Goal: Information Seeking & Learning: Learn about a topic

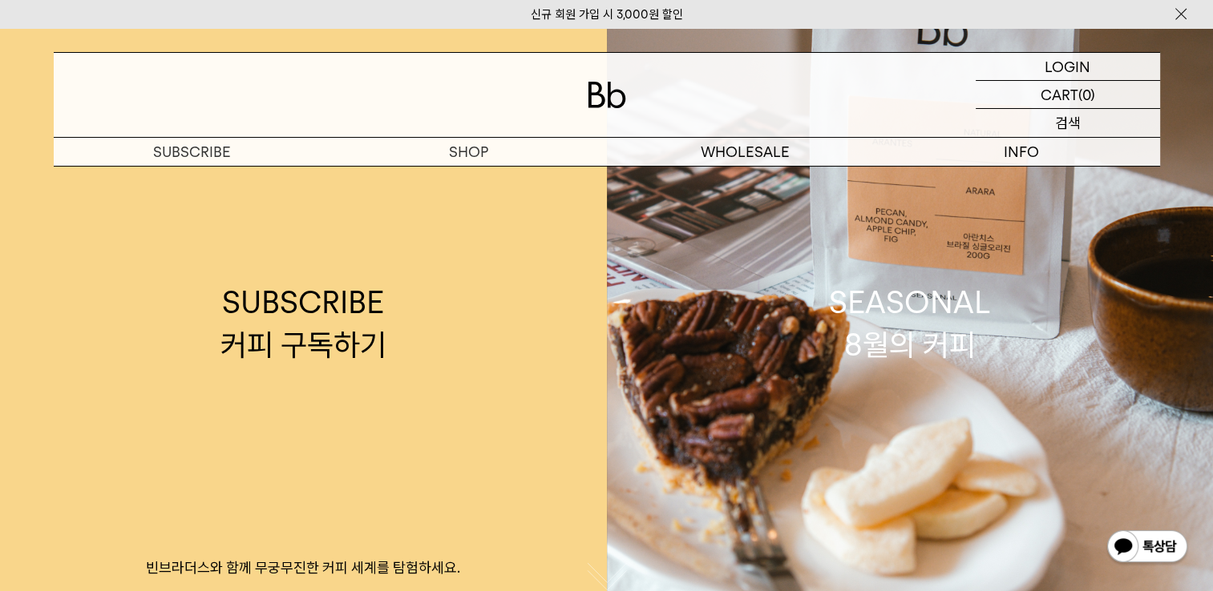
click at [1084, 119] on div "SEARCH 검색" at bounding box center [1067, 123] width 184 height 28
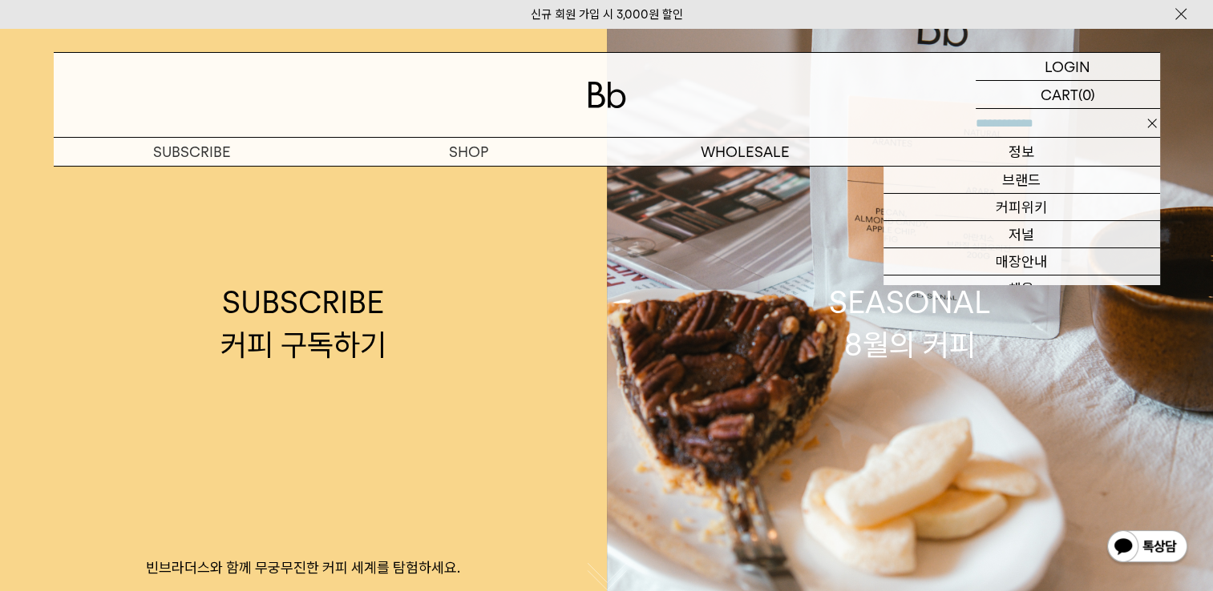
click at [1039, 152] on p "정보" at bounding box center [1021, 152] width 276 height 28
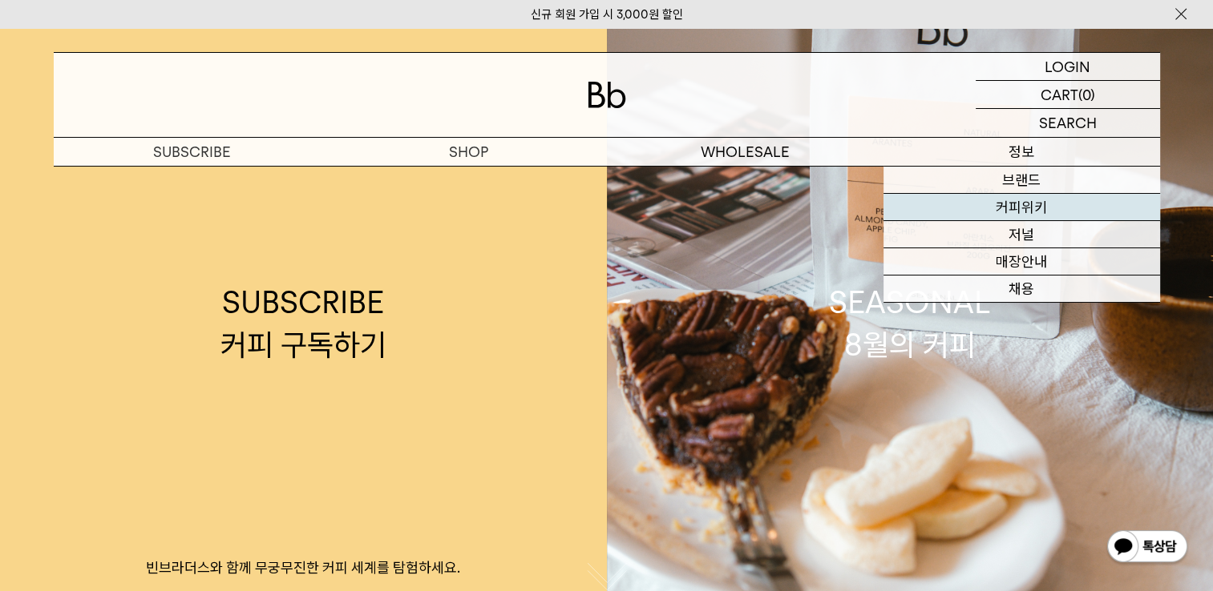
click at [1047, 204] on link "커피위키" at bounding box center [1021, 207] width 276 height 27
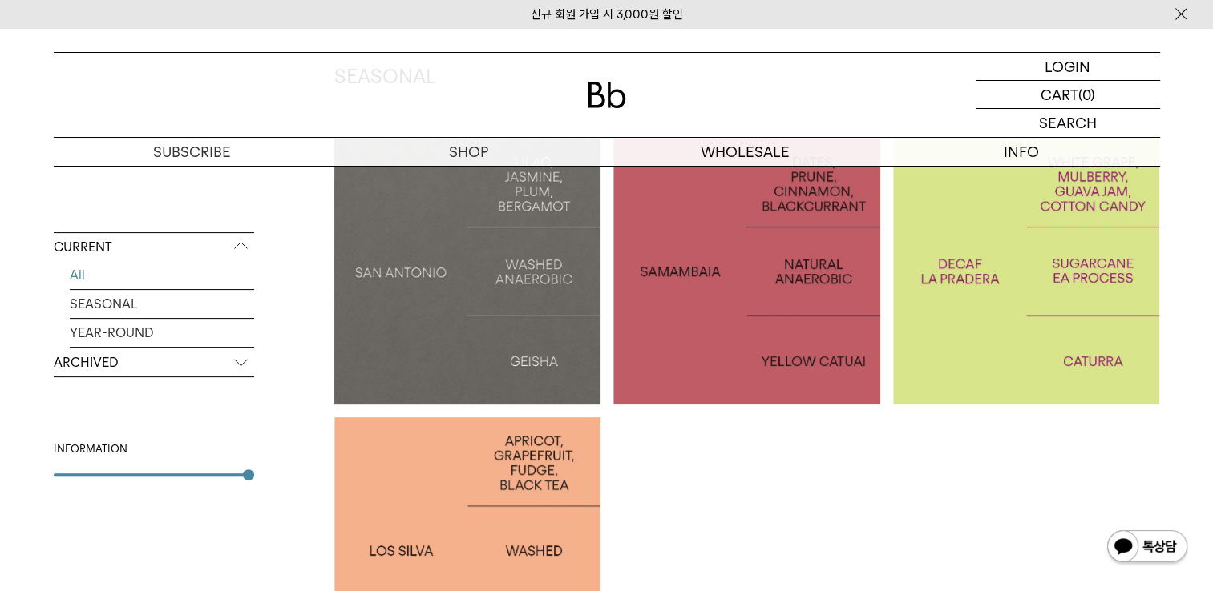
scroll to position [321, 0]
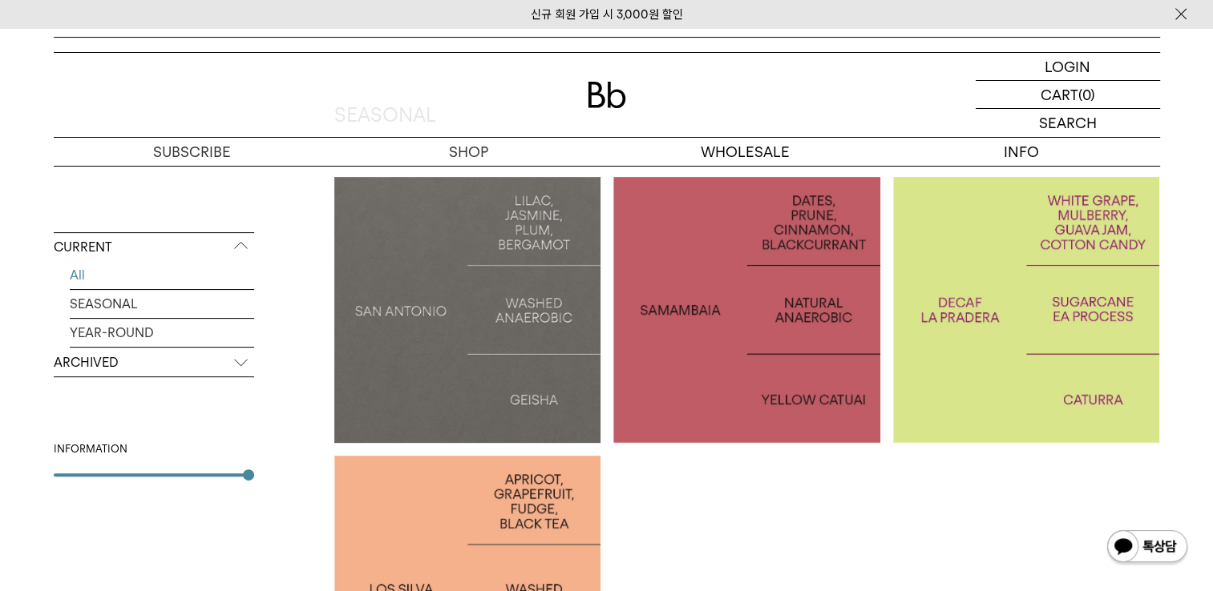
click at [731, 342] on div at bounding box center [746, 310] width 267 height 267
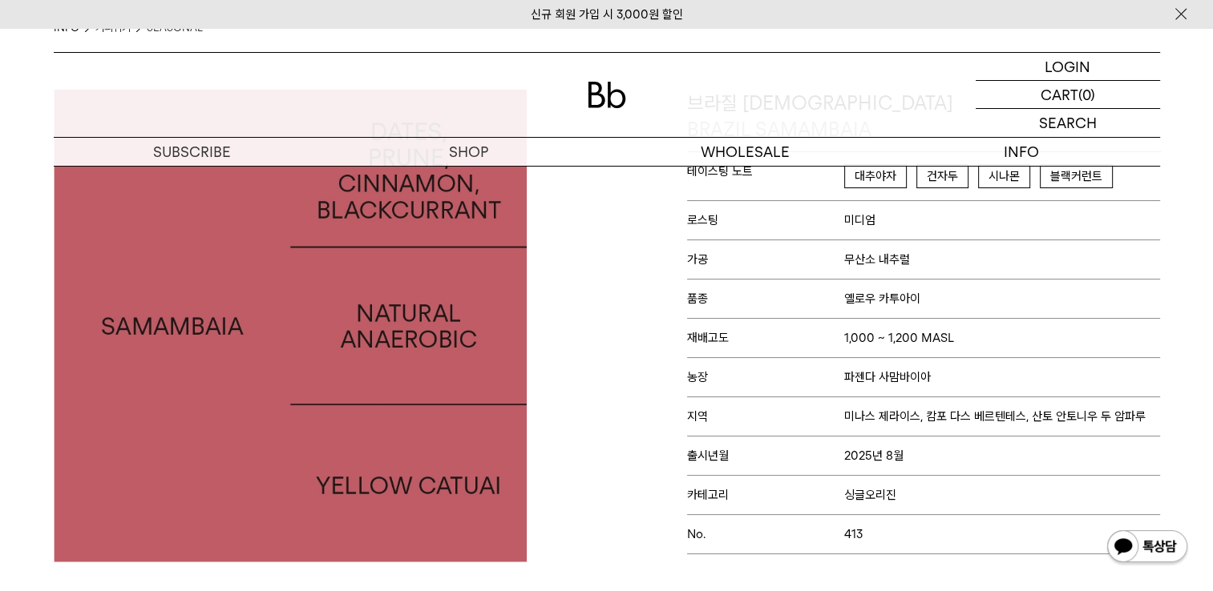
scroll to position [160, 0]
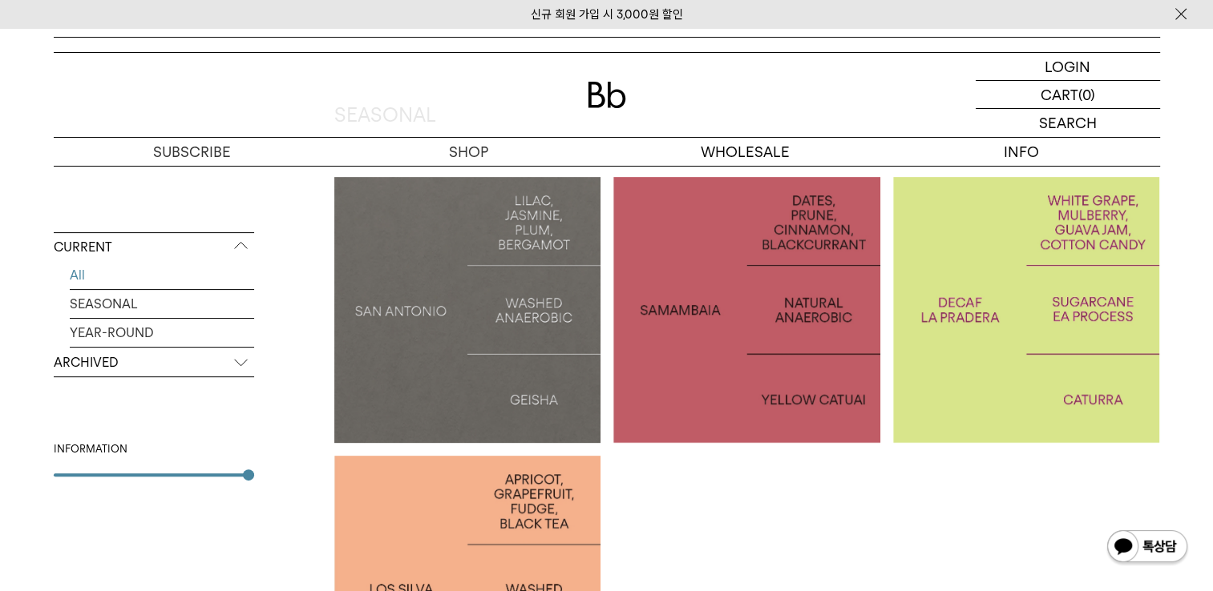
click at [1037, 344] on div at bounding box center [1026, 310] width 267 height 267
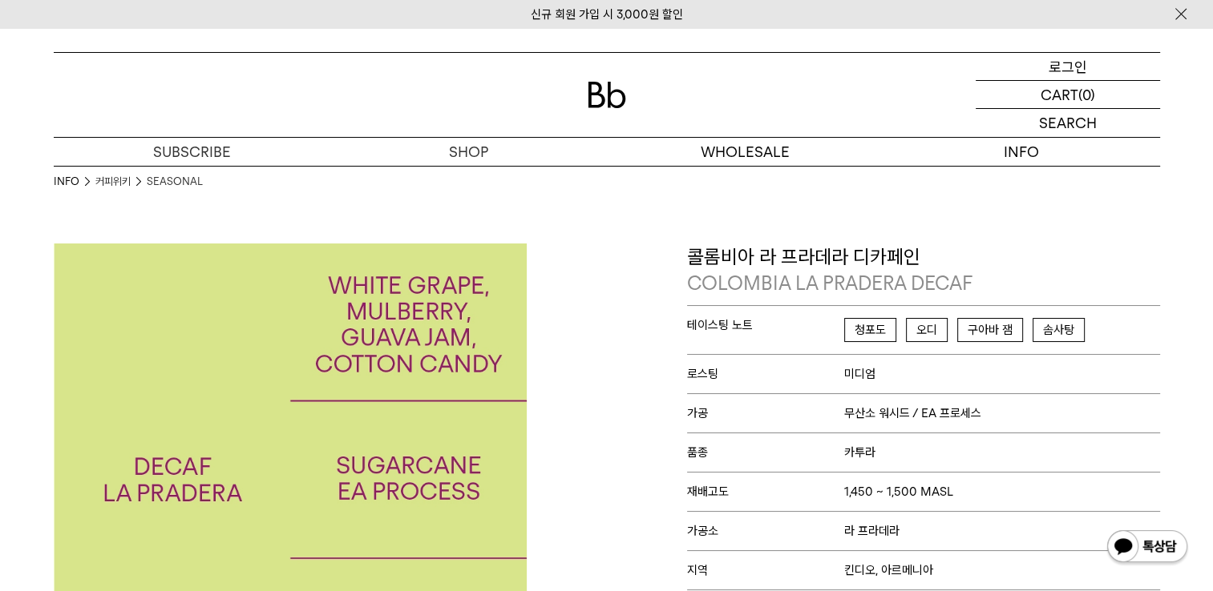
click at [1087, 70] on div "LOGIN 로그인" at bounding box center [1067, 66] width 184 height 27
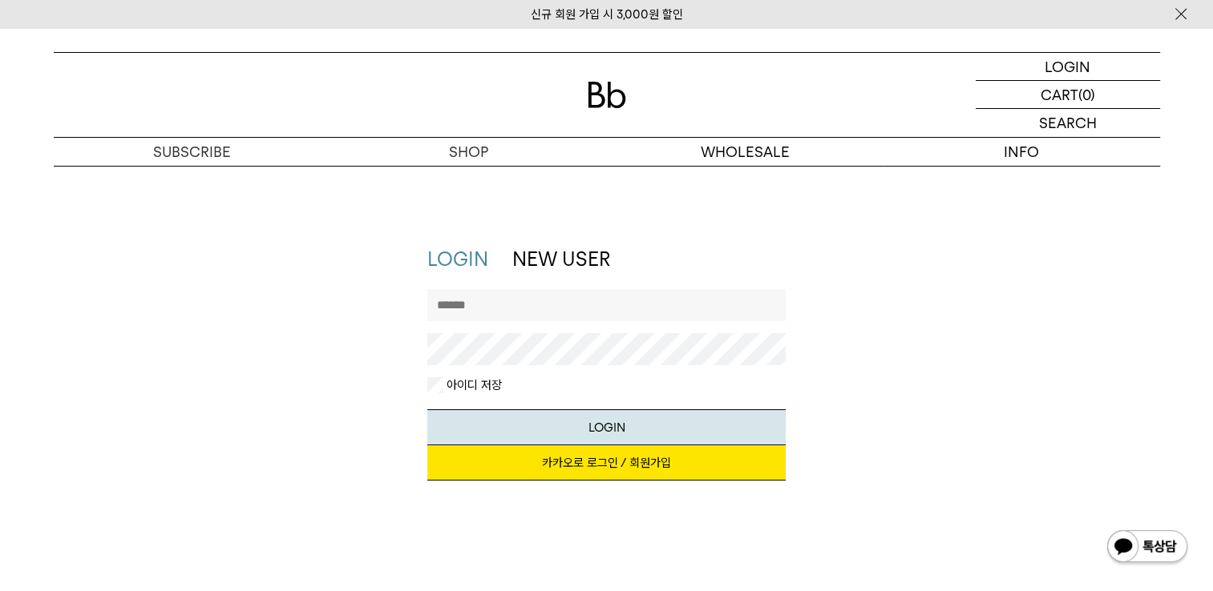
click at [561, 303] on input "text" at bounding box center [606, 305] width 358 height 32
click at [427, 410] on button "LOGIN" at bounding box center [606, 428] width 358 height 36
drag, startPoint x: 599, startPoint y: 305, endPoint x: 507, endPoint y: 313, distance: 91.7
click at [507, 313] on input "**********" at bounding box center [606, 305] width 358 height 32
type input "*********"
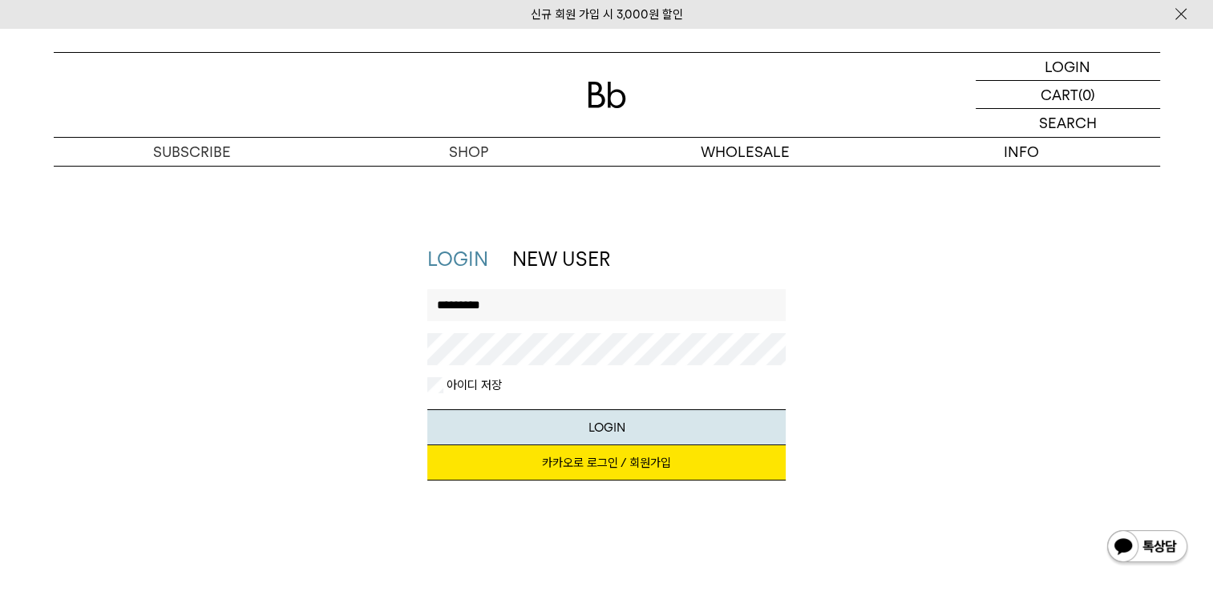
click at [427, 410] on button "LOGIN" at bounding box center [606, 428] width 358 height 36
click at [900, 351] on div "LOGIN NEW USER 지금 가입하시면 3,000원 쿠폰과 매월 회원 전용 커피 혜택을 드려요. 카카오로 로그인 / 회원가입 아이디로 로그…" at bounding box center [607, 371] width 1122 height 251
drag, startPoint x: 539, startPoint y: 296, endPoint x: 304, endPoint y: 306, distance: 235.8
click at [304, 306] on div "LOGIN NEW USER 지금 가입하시면 3,000원 쿠폰과 매월 회원 전용 커피 혜택을 드려요. 카카오로 로그인 / 회원가입 아이디로 로그…" at bounding box center [607, 371] width 1122 height 251
click at [205, 314] on div "LOGIN NEW USER 지금 가입하시면 3,000원 쿠폰과 매월 회원 전용 커피 혜택을 드려요. 카카오로 로그인 / 회원가입 아이디로 로그…" at bounding box center [607, 371] width 1122 height 251
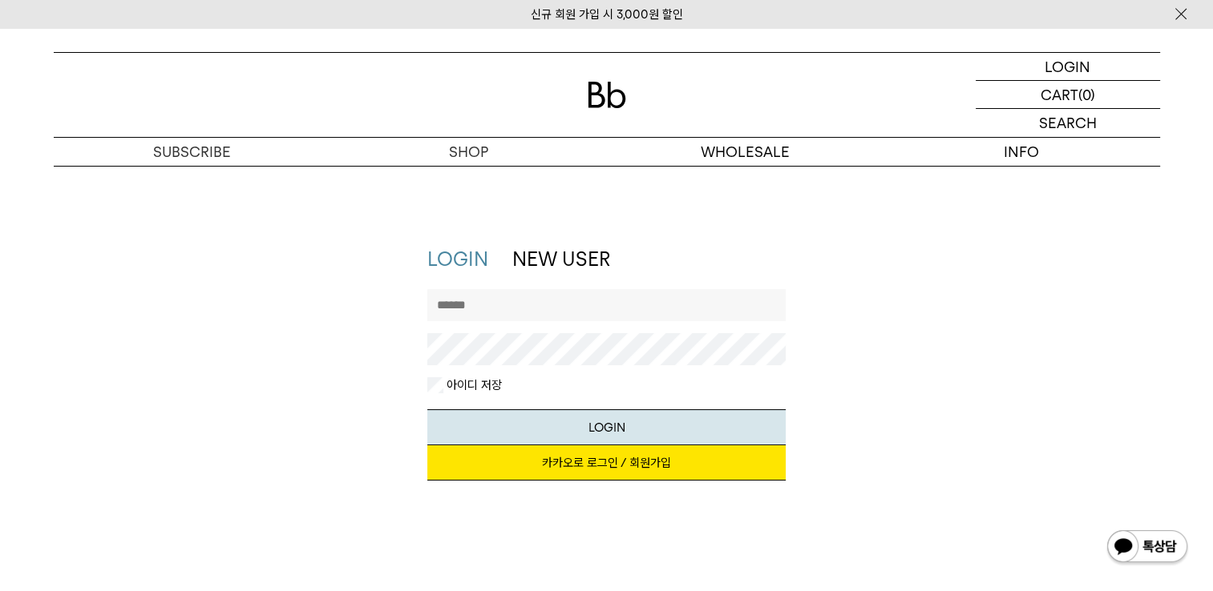
click at [558, 466] on link "카카오로 로그인 / 회원가입" at bounding box center [606, 463] width 358 height 35
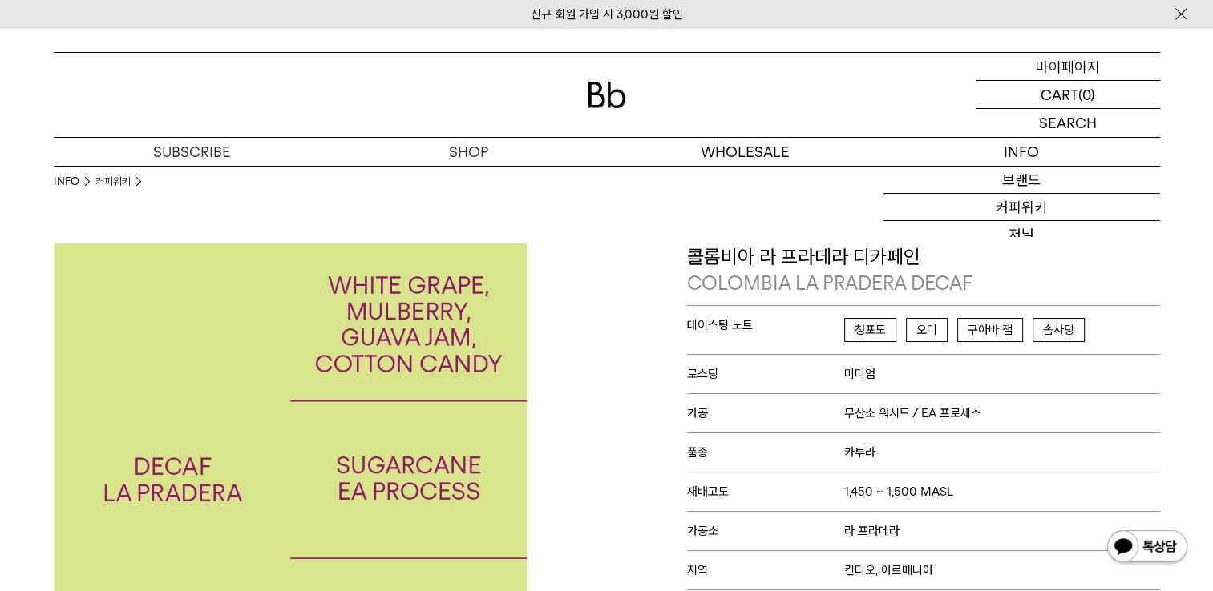
click at [1067, 59] on p "마이페이지" at bounding box center [1067, 66] width 64 height 27
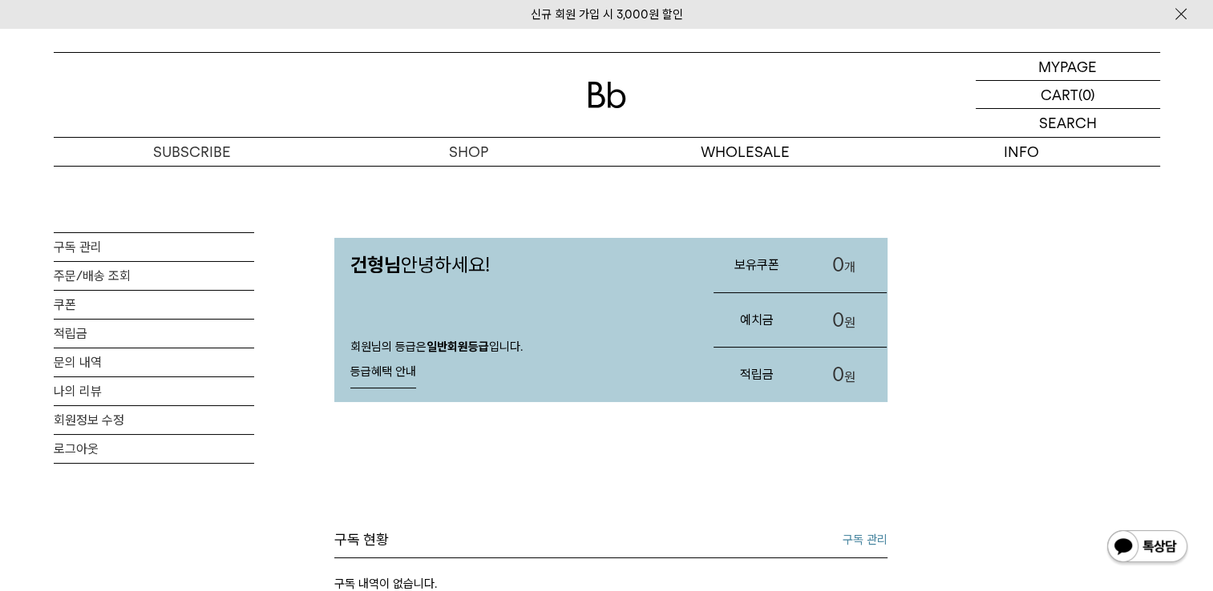
click at [836, 256] on span "0" at bounding box center [838, 264] width 12 height 23
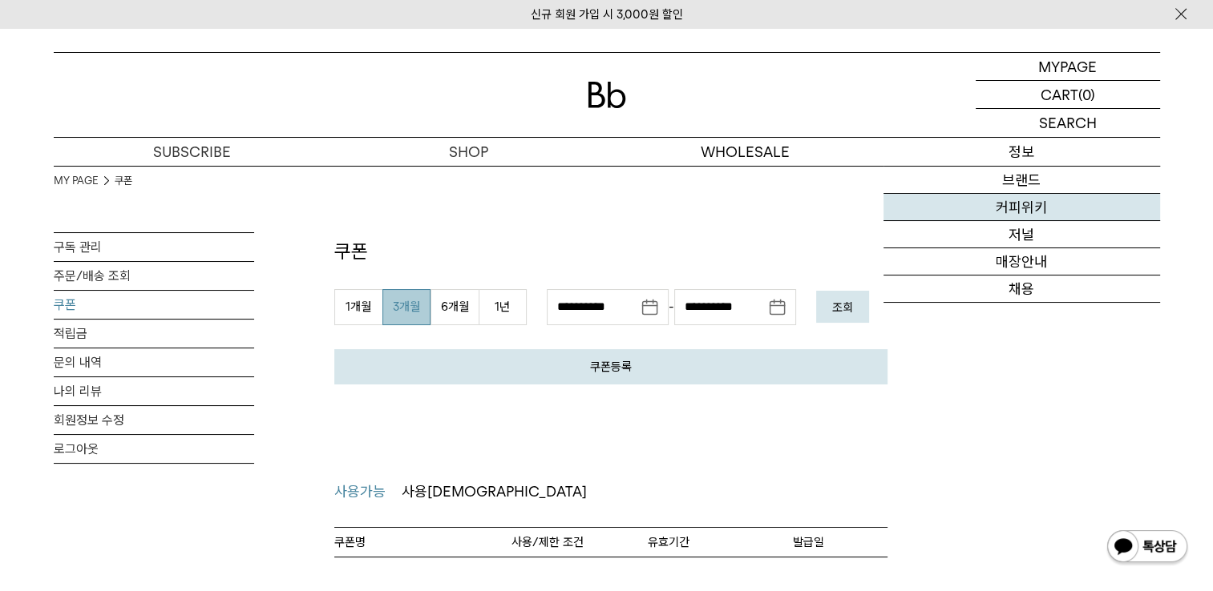
click at [1029, 212] on link "커피위키" at bounding box center [1021, 207] width 276 height 27
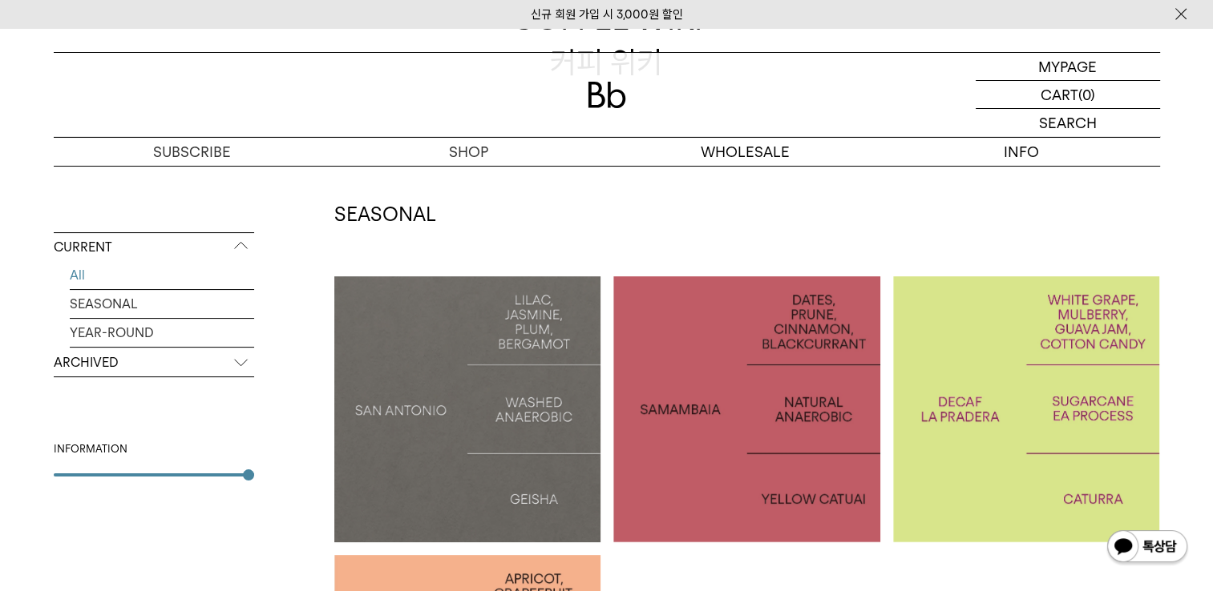
scroll to position [321, 0]
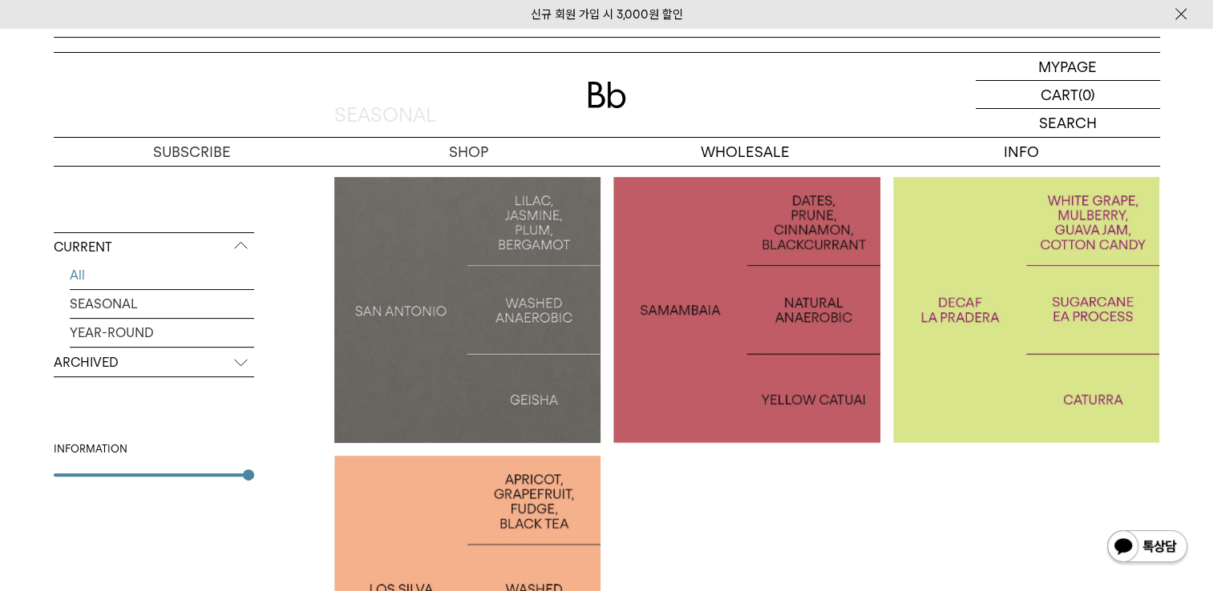
click at [1015, 262] on div at bounding box center [1026, 310] width 267 height 267
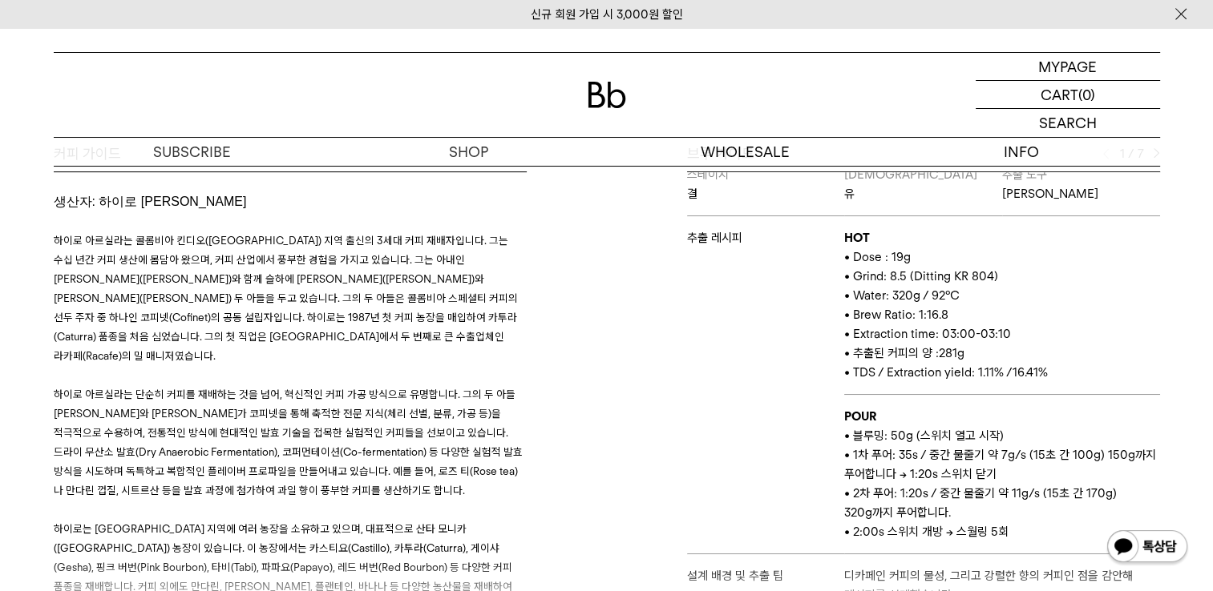
scroll to position [641, 0]
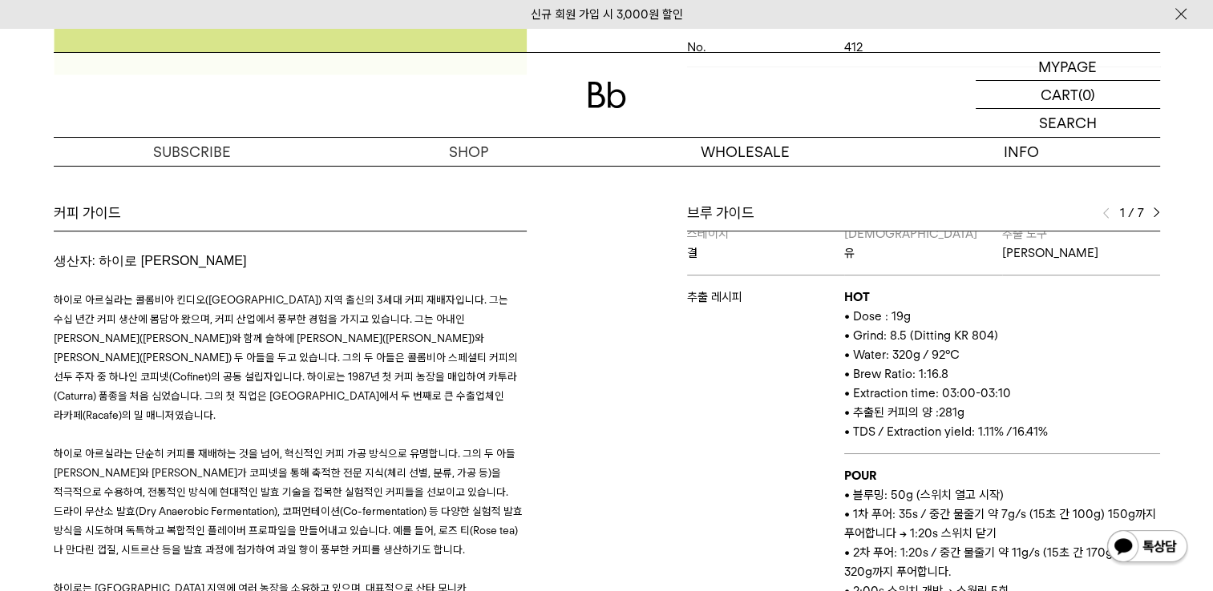
click at [1156, 217] on img at bounding box center [1155, 213] width 7 height 11
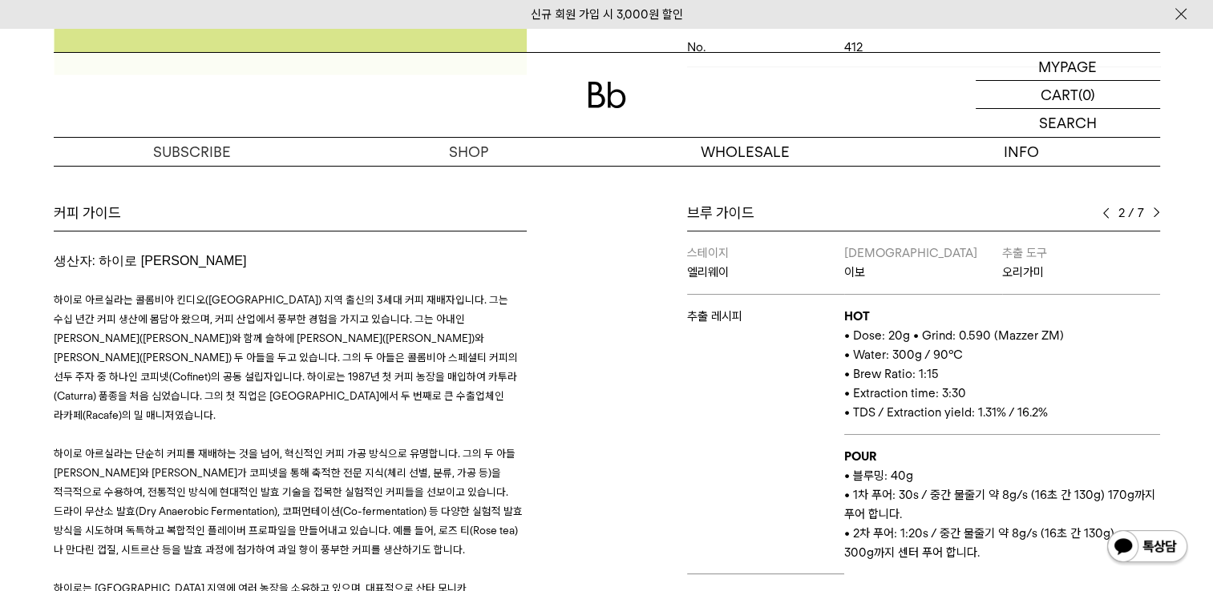
click at [1156, 217] on img at bounding box center [1155, 213] width 7 height 11
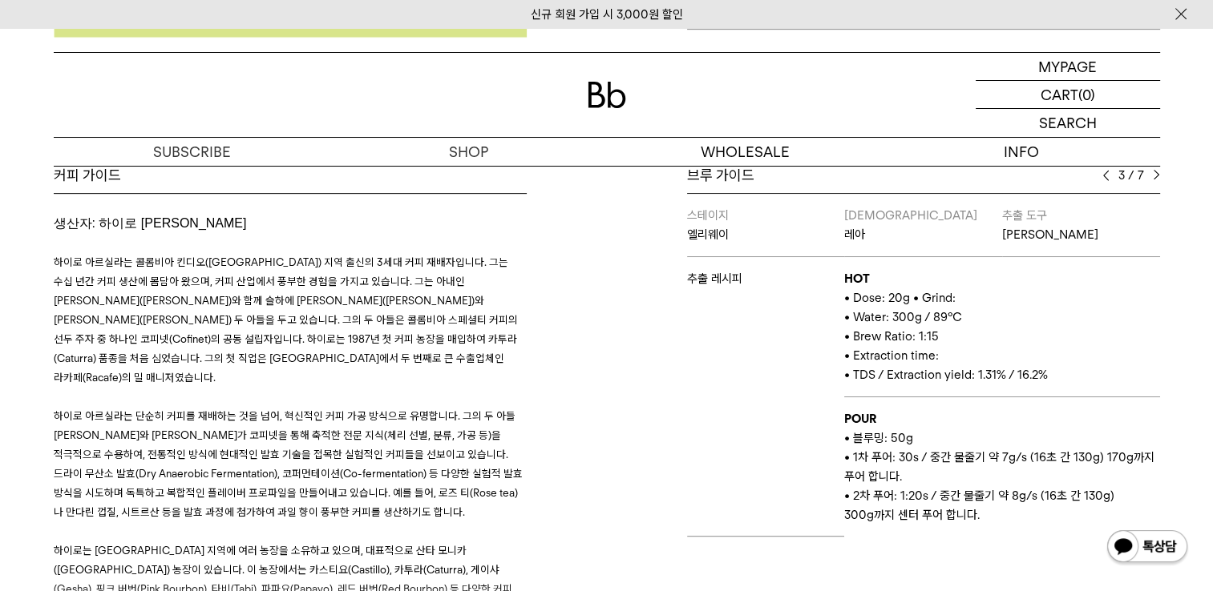
scroll to position [641, 0]
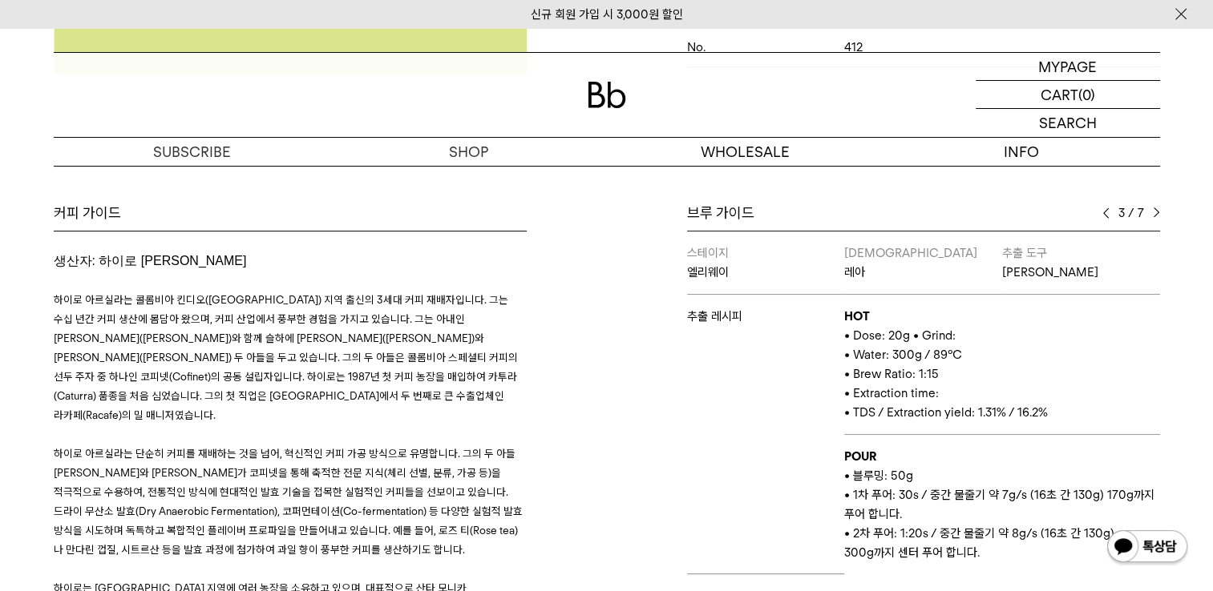
click at [1152, 205] on div "3 / 7" at bounding box center [1131, 213] width 58 height 19
click at [1156, 216] on img at bounding box center [1155, 213] width 7 height 11
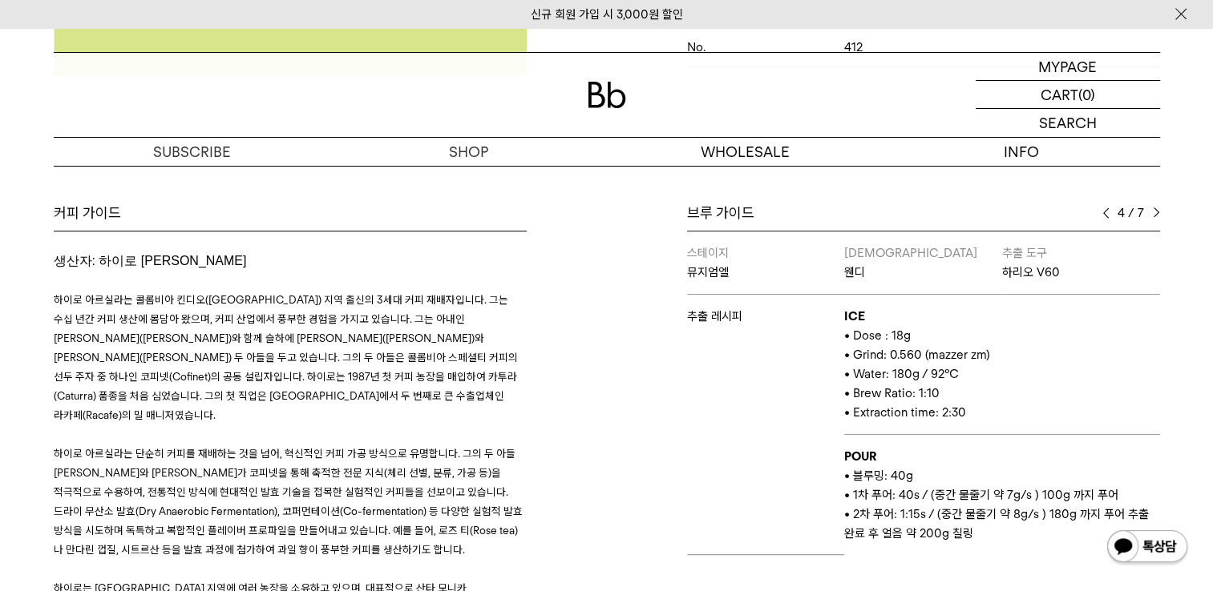
click at [1156, 216] on img at bounding box center [1155, 213] width 7 height 11
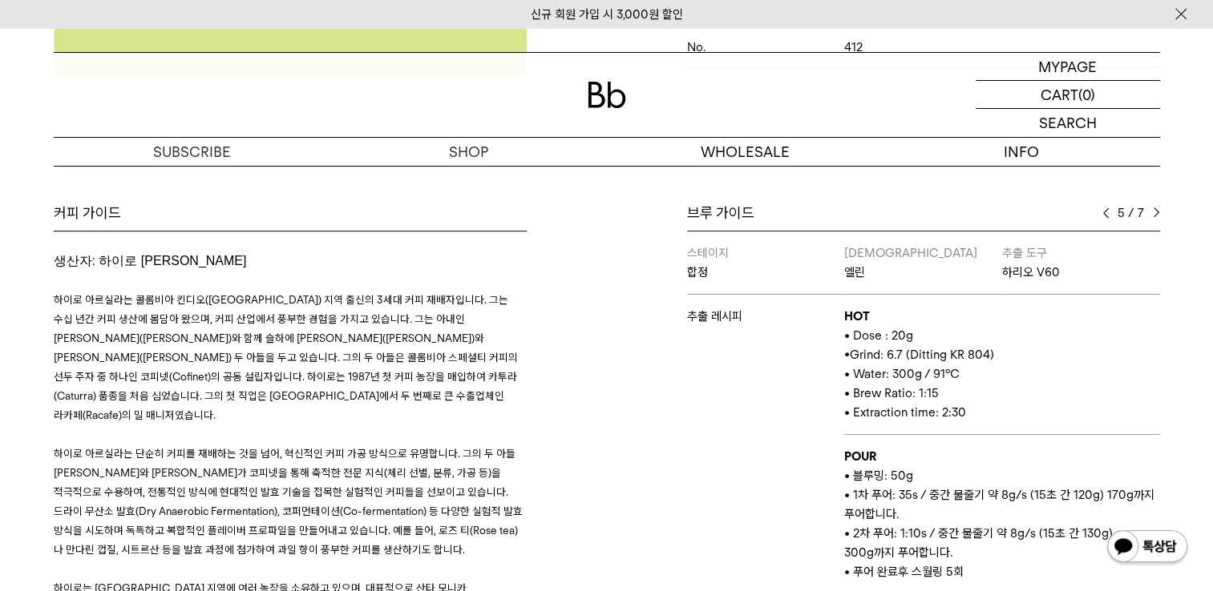
click at [1156, 216] on img at bounding box center [1155, 213] width 7 height 11
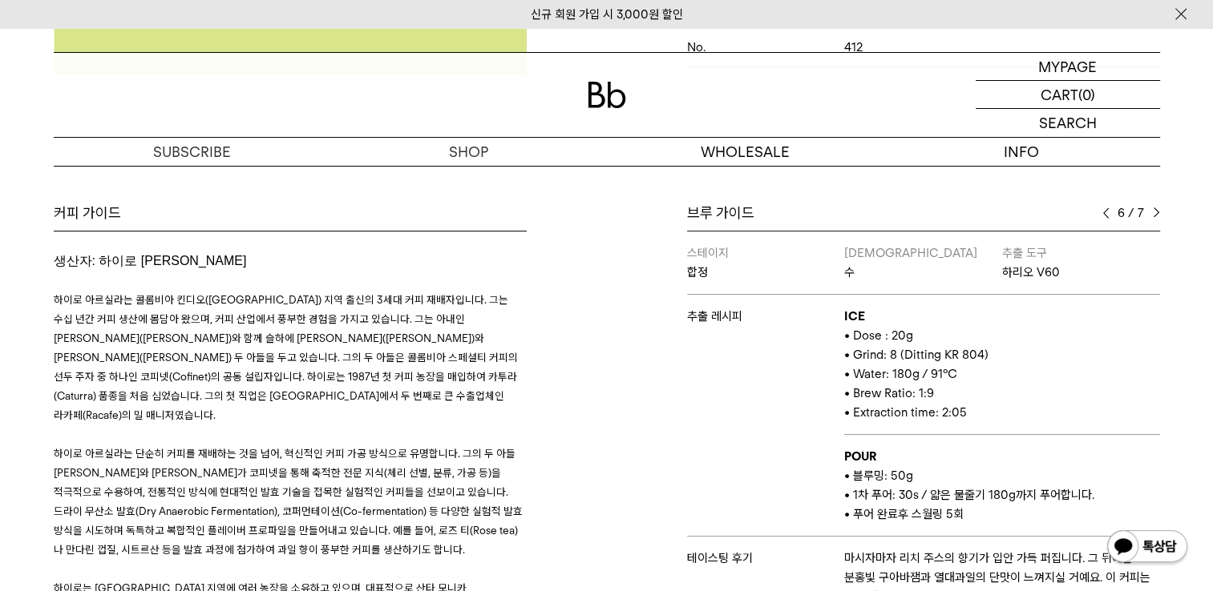
click at [1156, 216] on img at bounding box center [1155, 213] width 7 height 11
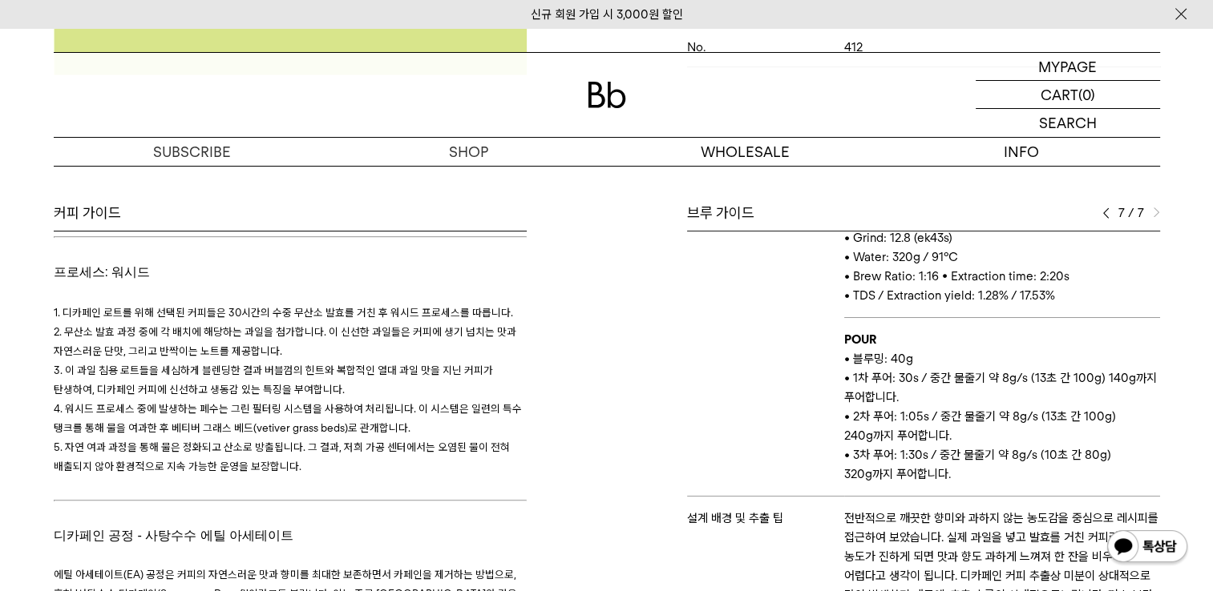
scroll to position [721, 0]
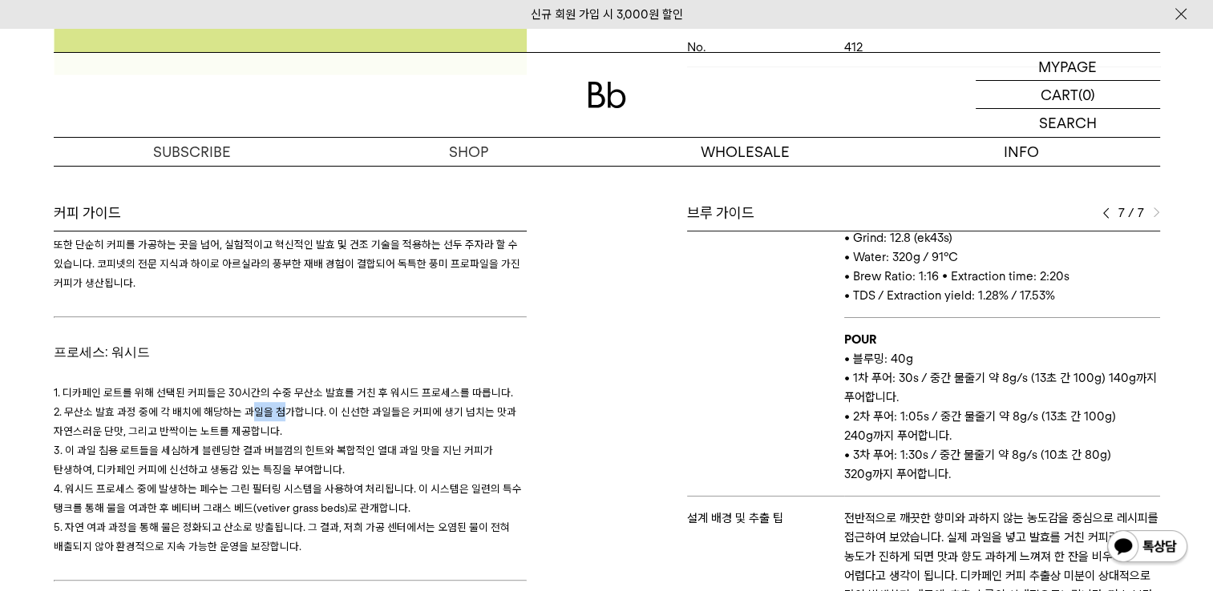
drag, startPoint x: 250, startPoint y: 352, endPoint x: 279, endPoint y: 353, distance: 28.9
click at [279, 406] on span "2. 무산소 발효 과정 중에 각 배치에 해당하는 과일을 첨가합니다. 이 신선한 과일들은 커피에 생기 넘치는 맛과 자연스러운 단맛, 그리고 반짝…" at bounding box center [285, 422] width 462 height 32
drag, startPoint x: 279, startPoint y: 353, endPoint x: 289, endPoint y: 374, distance: 24.0
click at [290, 383] on h3 "1. 디카페인 로트를 위해 선택된 커피들은 30시간의 수중 무산소 발효를 거친 후 워시드 프로세스를 따릅니다. 2. 무산소 발효 과정 중에 각…" at bounding box center [290, 469] width 473 height 173
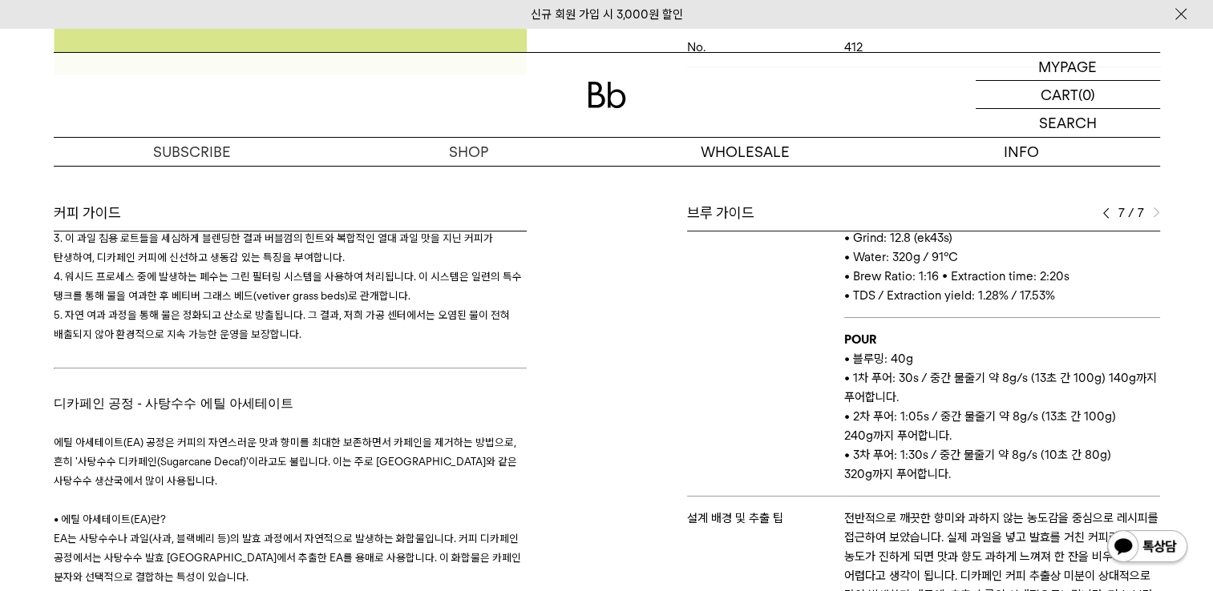
scroll to position [962, 0]
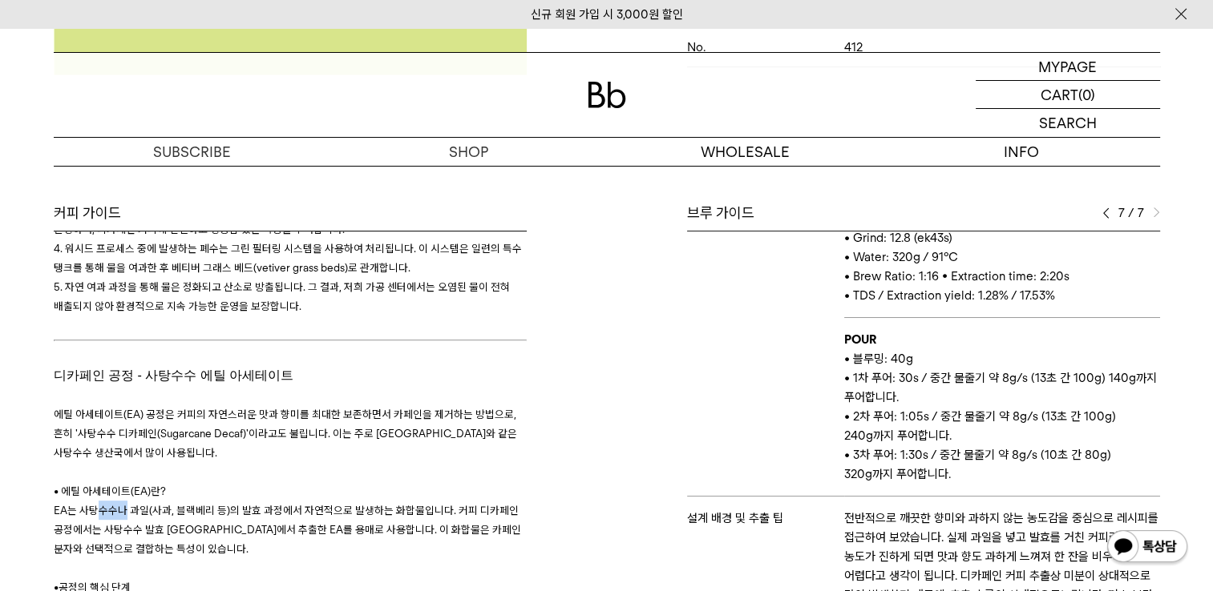
drag, startPoint x: 100, startPoint y: 456, endPoint x: 123, endPoint y: 457, distance: 23.3
click at [123, 504] on span "EA는 사탕수수나 과일(사과, 블랙베리 등)의 발효 과정에서 자연적으로 발생하는 화합물입니다. 커피 디카페인 공정에서는 사탕수수 발효 [GEO…" at bounding box center [287, 529] width 467 height 51
drag, startPoint x: 123, startPoint y: 457, endPoint x: 136, endPoint y: 460, distance: 13.2
click at [136, 504] on span "EA는 사탕수수나 과일(사과, 블랙베리 등)의 발효 과정에서 자연적으로 발생하는 화합물입니다. 커피 디카페인 공정에서는 사탕수수 발효 [GEO…" at bounding box center [287, 529] width 467 height 51
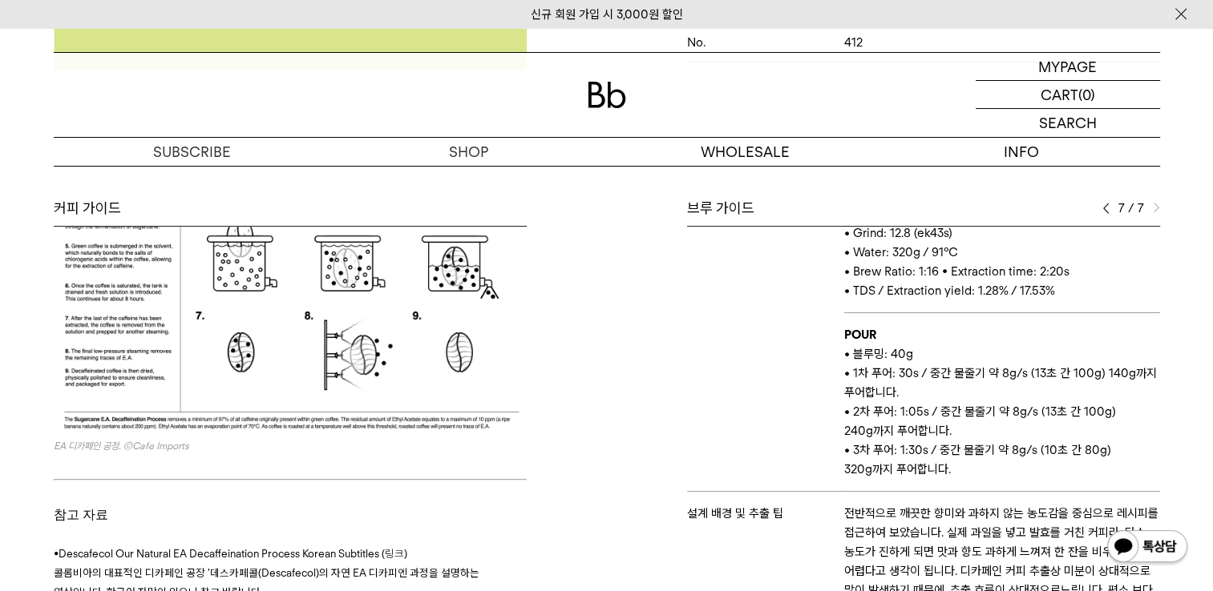
scroll to position [721, 0]
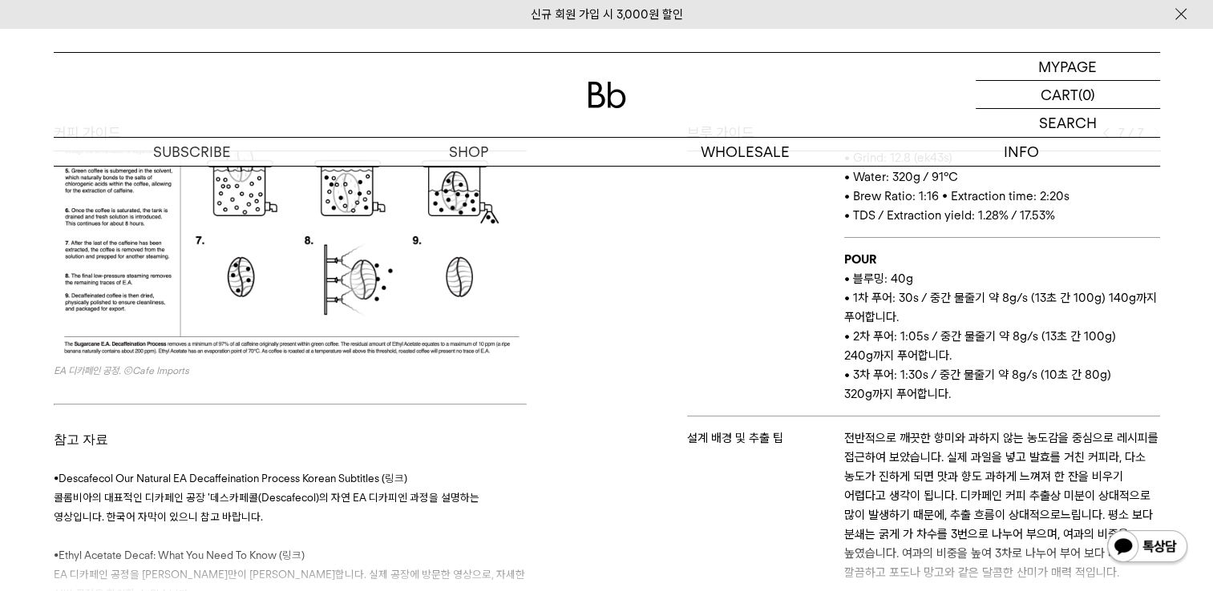
click at [404, 472] on link "링크" at bounding box center [394, 478] width 19 height 13
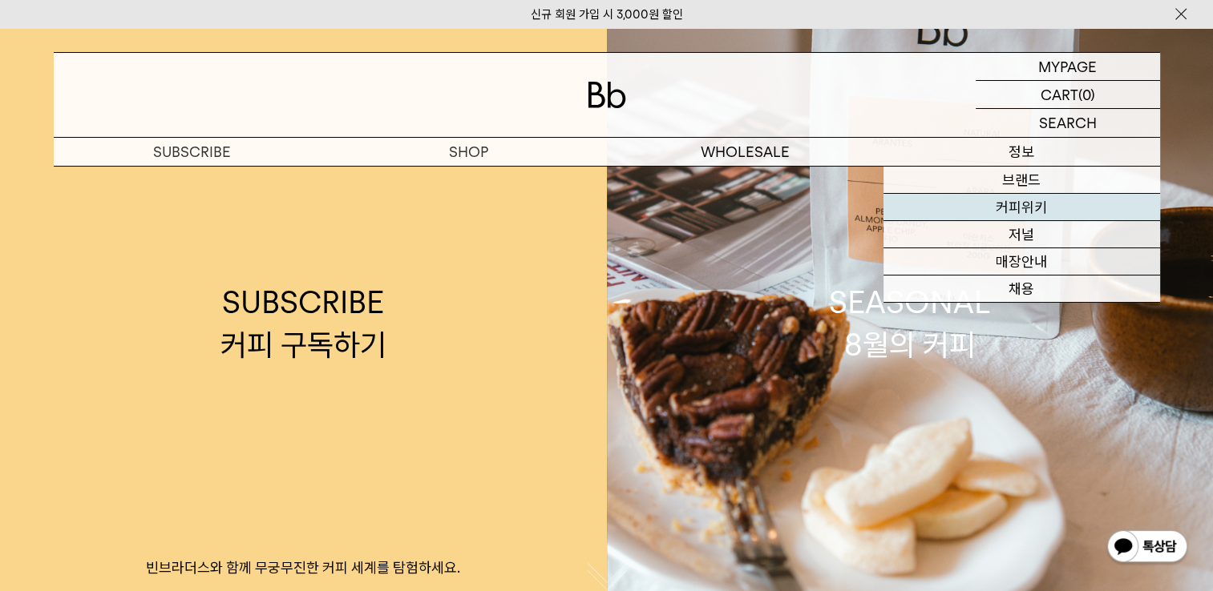
click at [1027, 217] on link "커피위키" at bounding box center [1021, 207] width 276 height 27
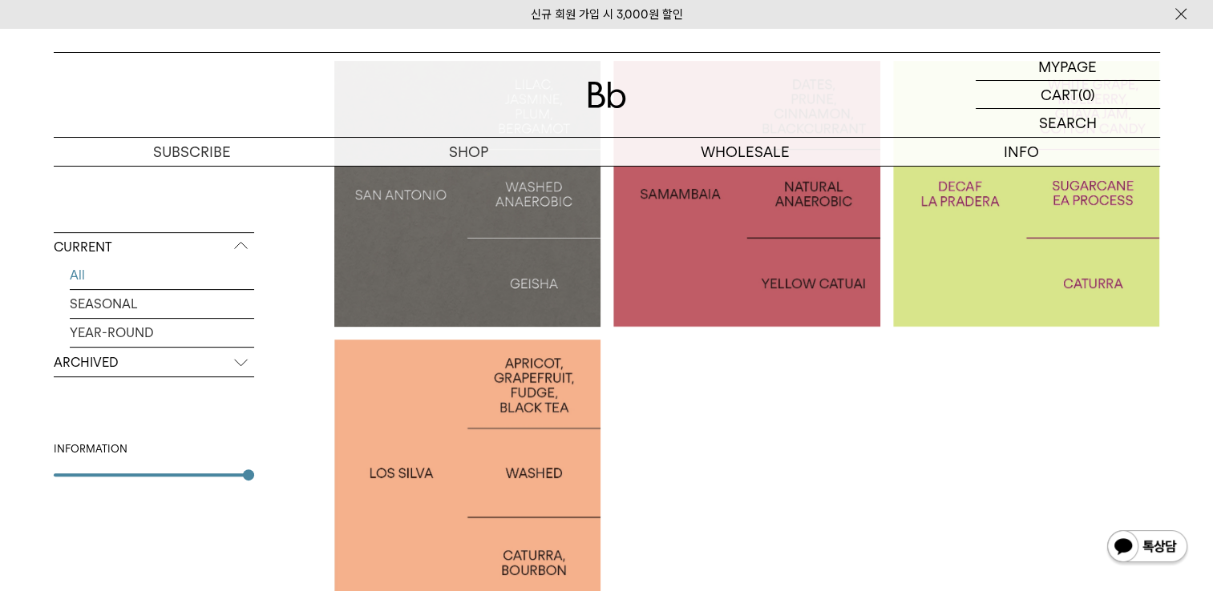
scroll to position [321, 0]
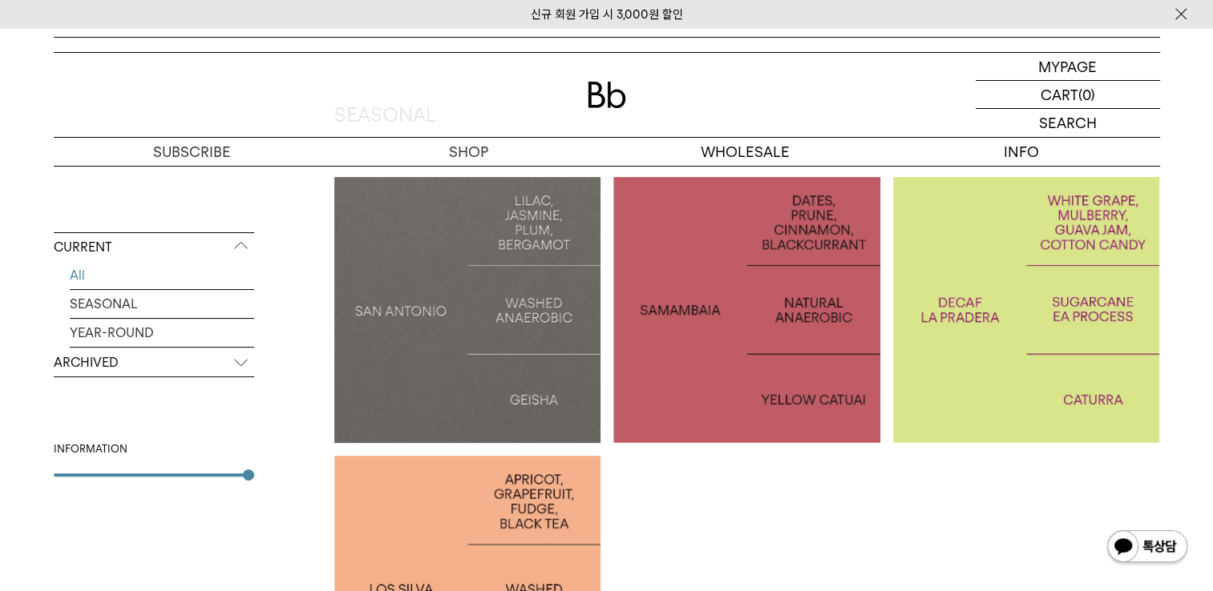
click at [1006, 373] on div at bounding box center [1026, 310] width 267 height 267
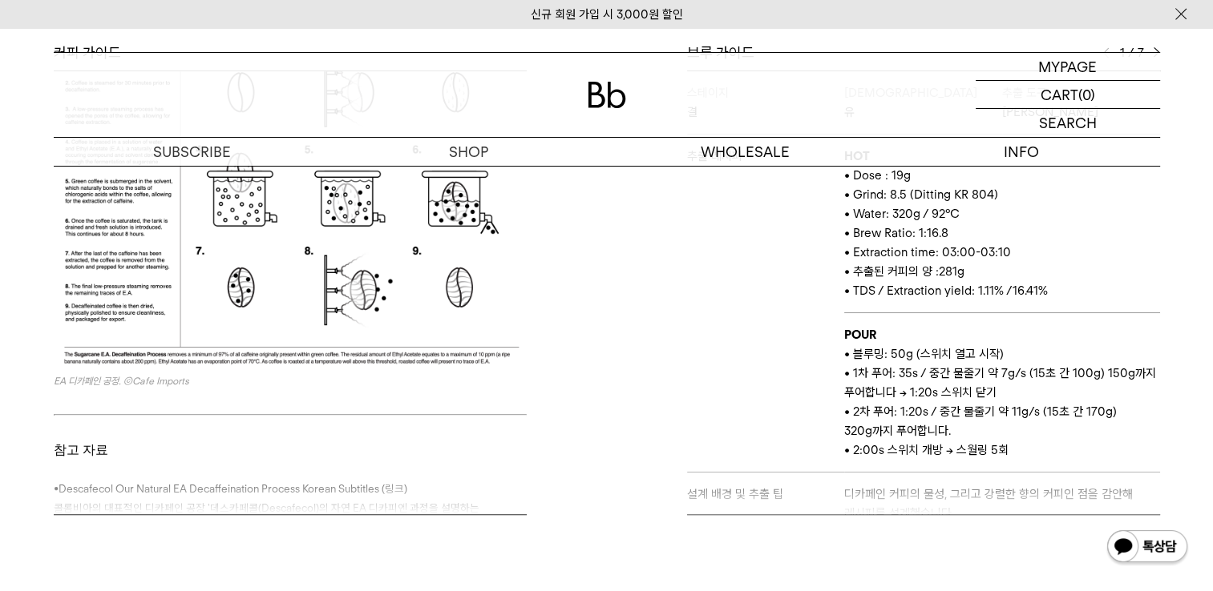
scroll to position [1983, 0]
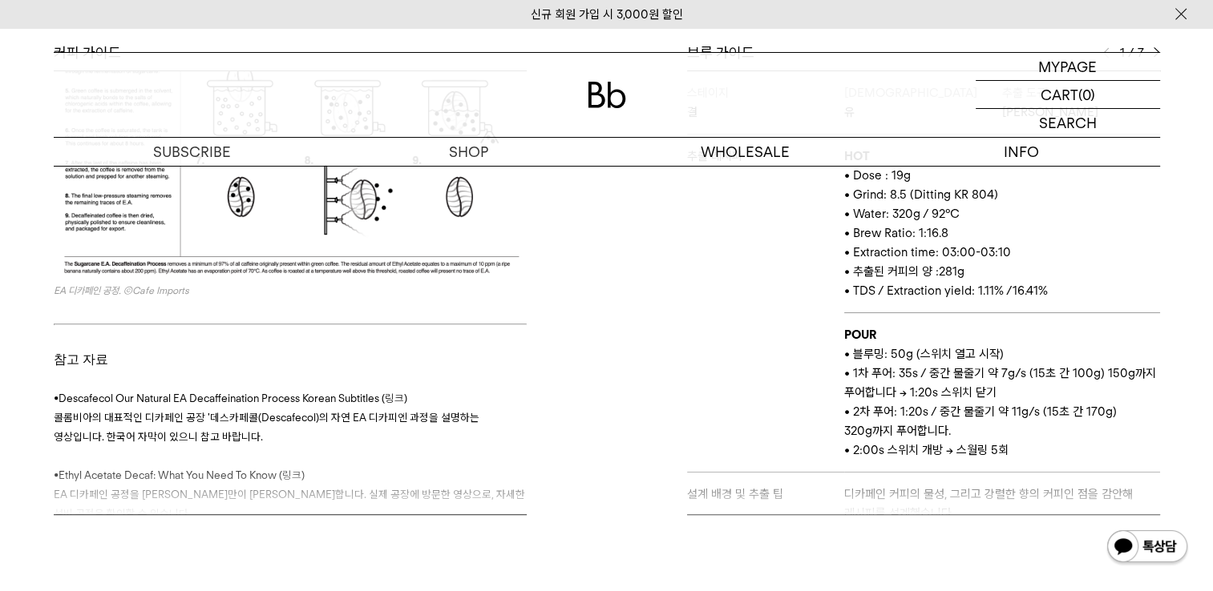
click at [397, 392] on link "링크" at bounding box center [394, 398] width 19 height 13
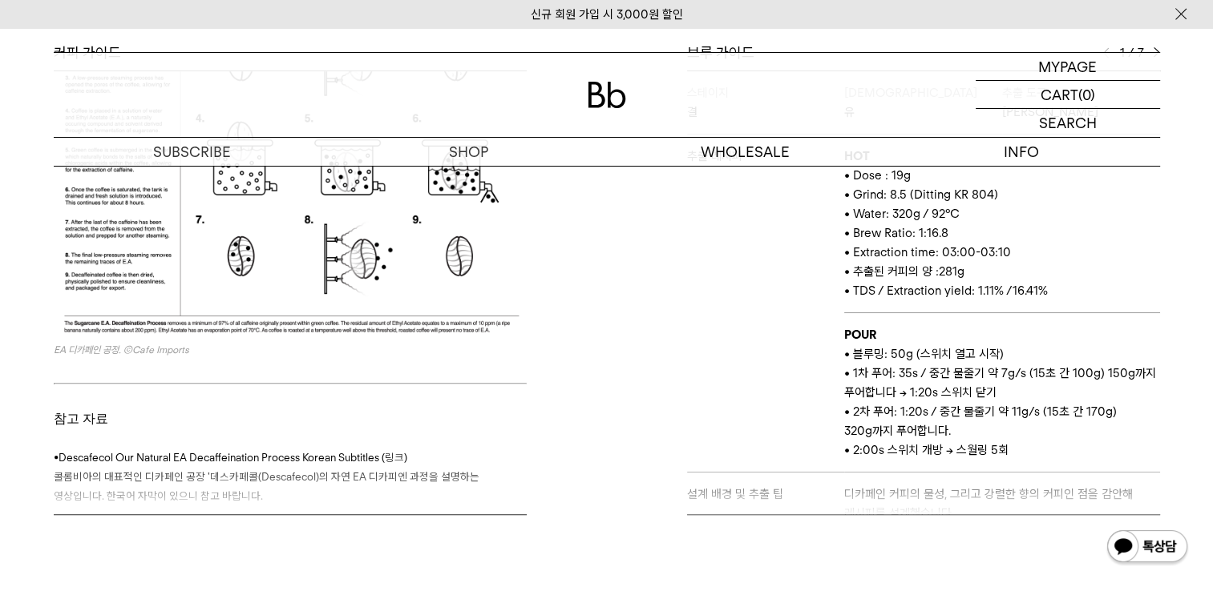
scroll to position [1983, 0]
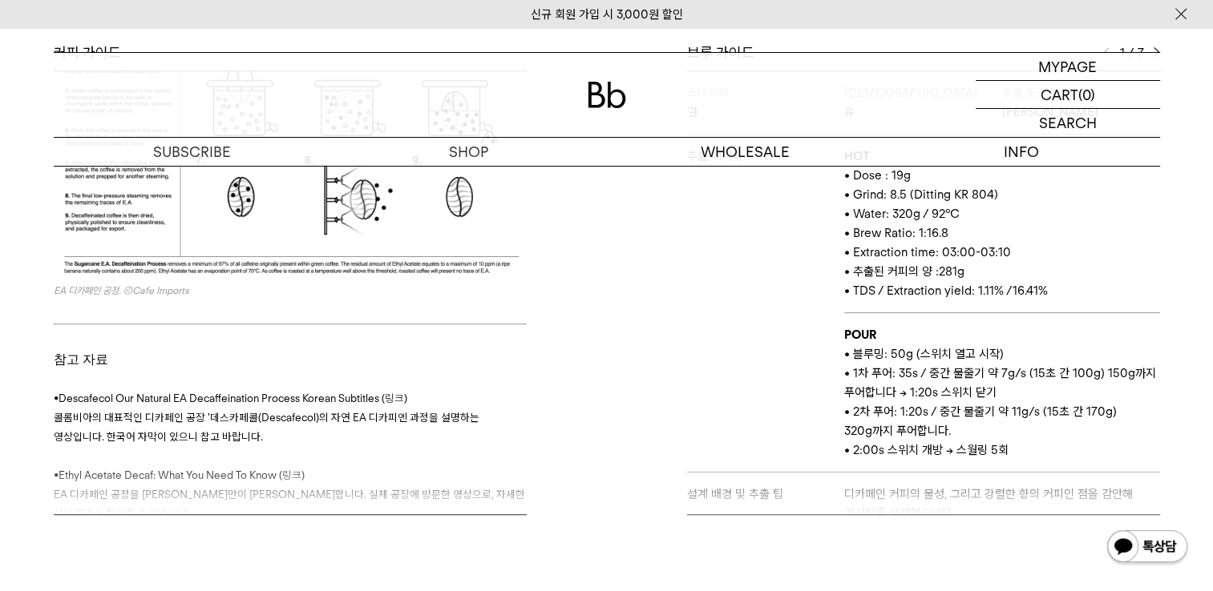
click at [289, 469] on link "링크" at bounding box center [291, 475] width 19 height 13
